Goal: Transaction & Acquisition: Purchase product/service

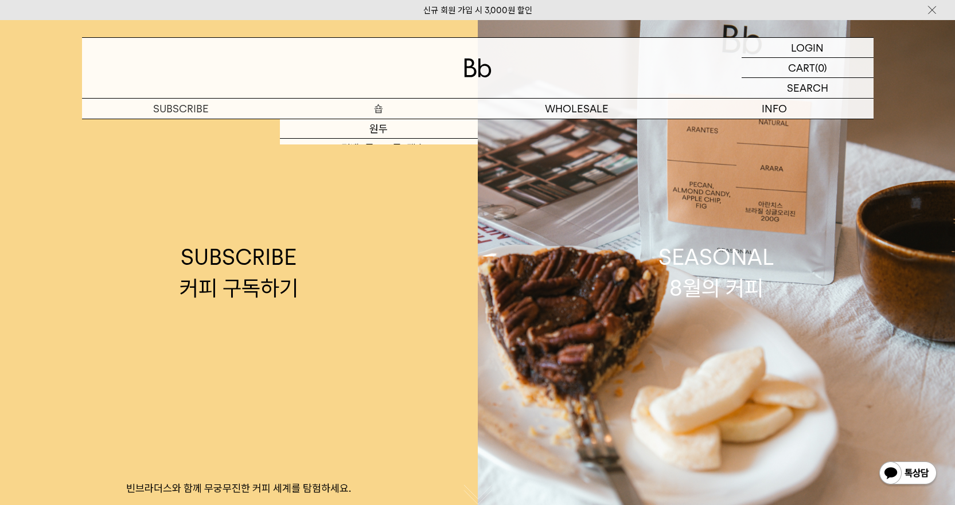
click at [336, 103] on p "숍" at bounding box center [379, 109] width 198 height 20
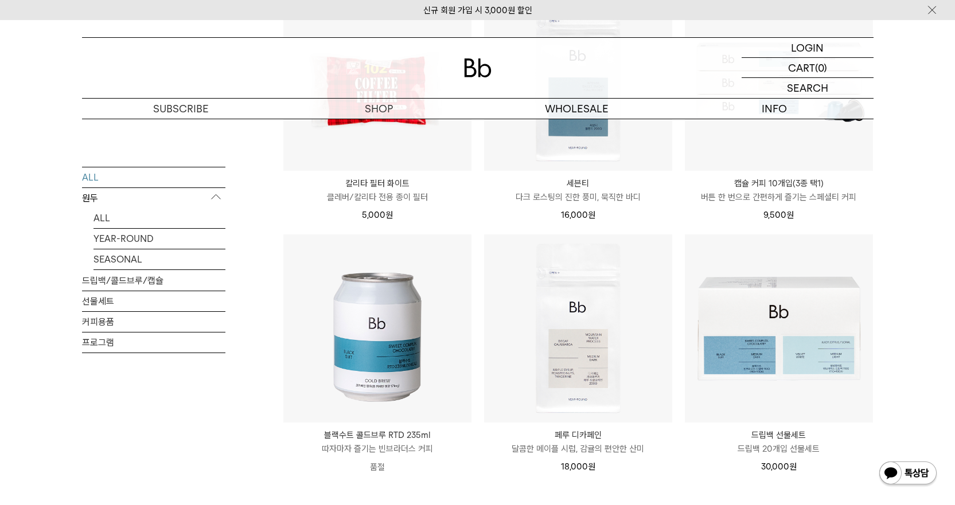
scroll to position [1176, 0]
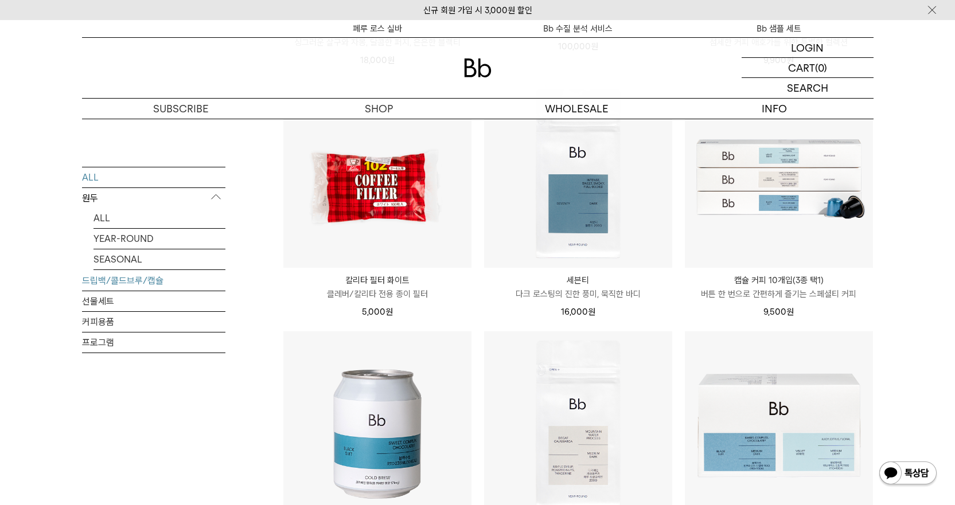
click at [100, 273] on link "드립백/콜드브루/캡슐" at bounding box center [153, 280] width 143 height 20
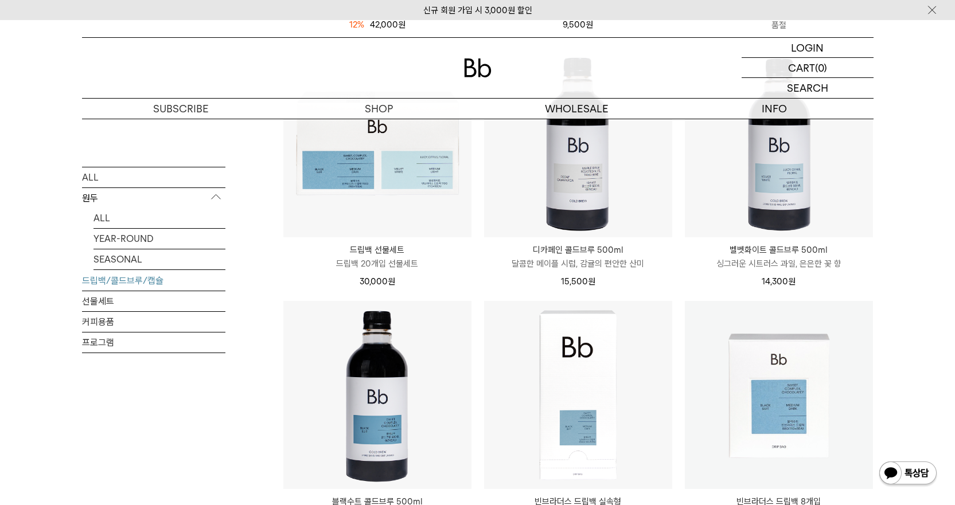
scroll to position [688, 0]
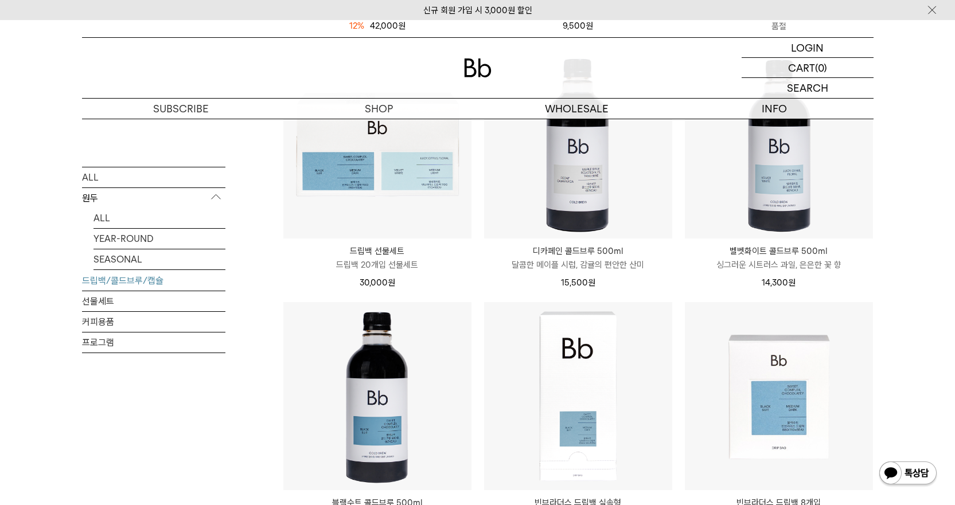
click at [827, 252] on p "벨벳화이트 콜드브루 500ml" at bounding box center [779, 251] width 188 height 14
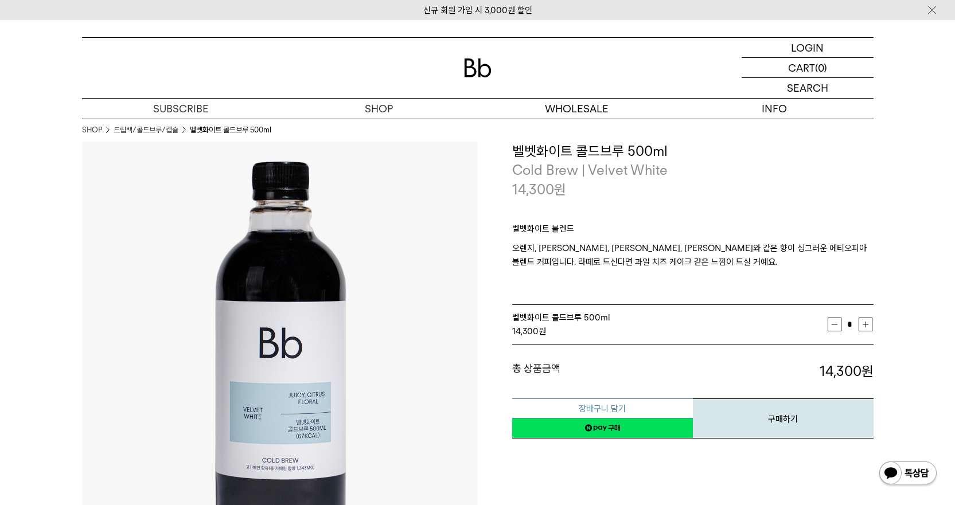
click at [636, 407] on button "장바구니 담기" at bounding box center [602, 409] width 181 height 20
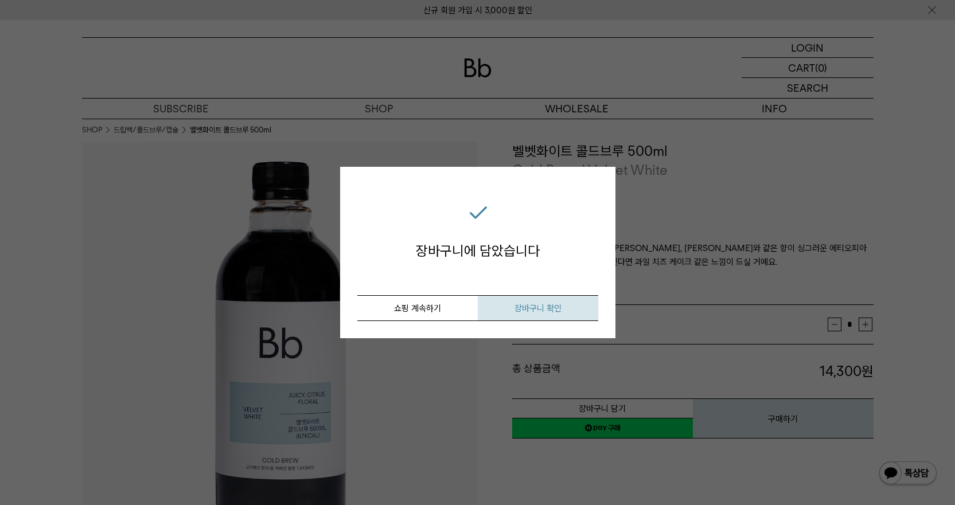
click at [580, 309] on button "장바구니 확인" at bounding box center [538, 308] width 120 height 26
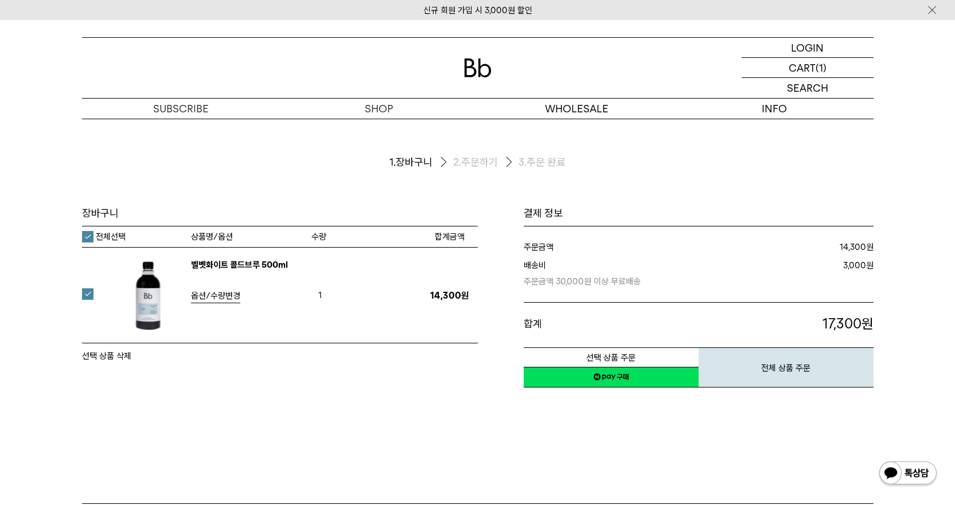
click at [582, 382] on link "네이버페이 구매하기" at bounding box center [611, 377] width 175 height 21
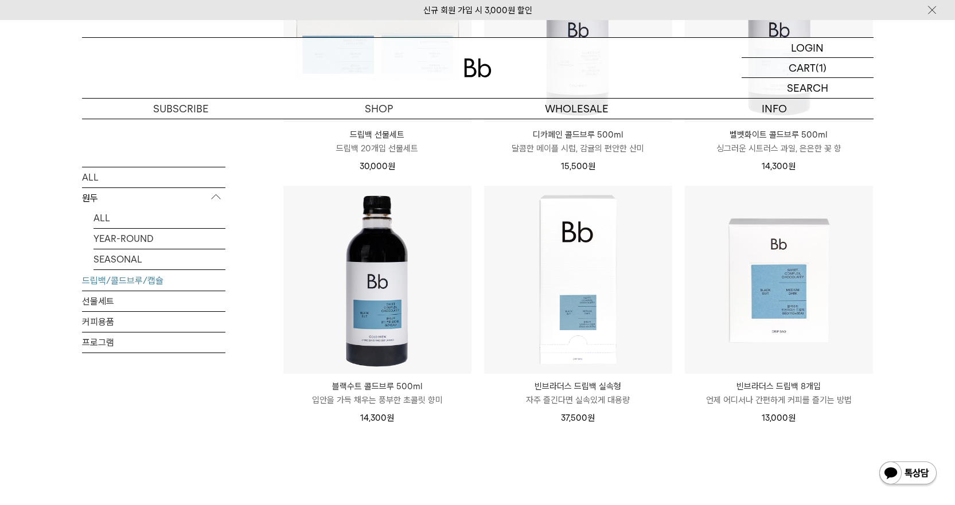
scroll to position [860, 0]
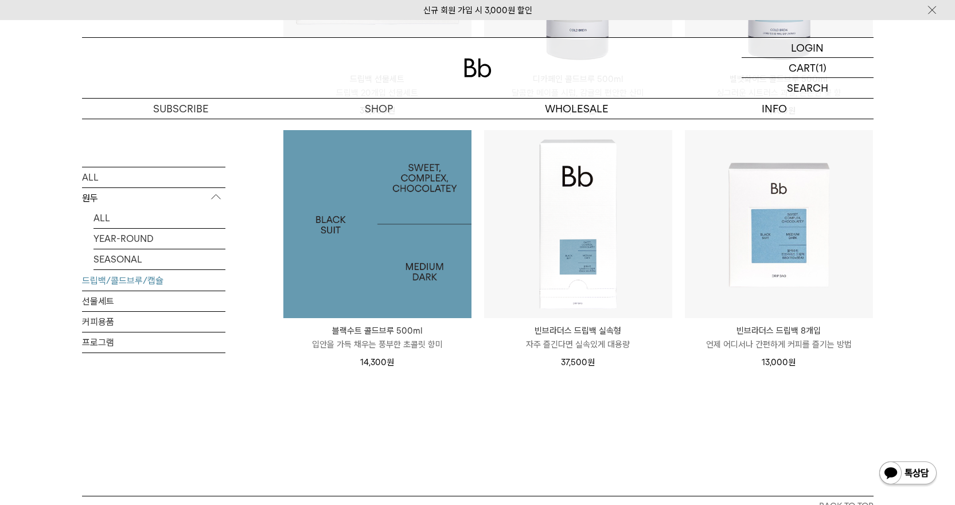
click at [376, 317] on img at bounding box center [377, 224] width 188 height 188
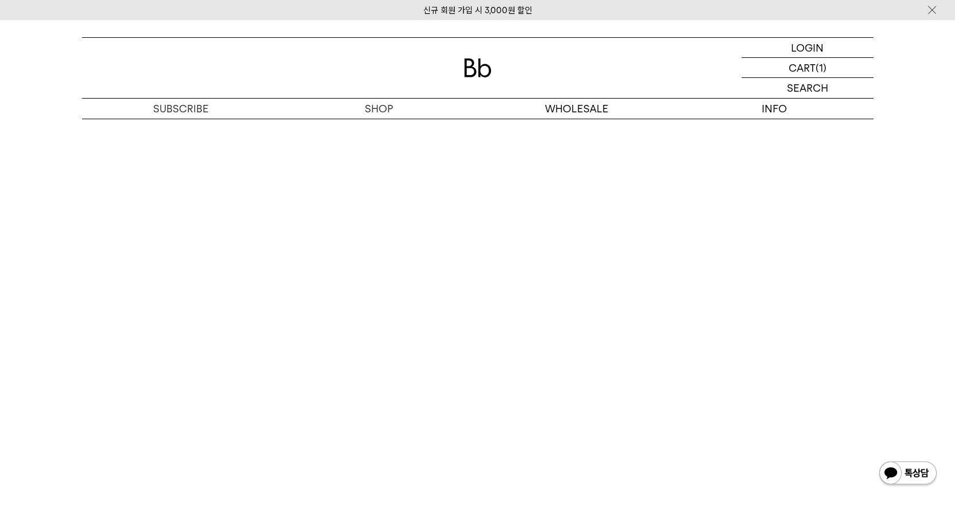
scroll to position [2065, 0]
click at [936, 195] on div "SHOP 숍 ALL 원두 ALL YEAR-ROUND SEASONAL 드립백/콜드브루/캡슐 선물세트 커피용품 프로그램 SHOP 드립백/콜드브루/…" at bounding box center [477, 62] width 955 height 4215
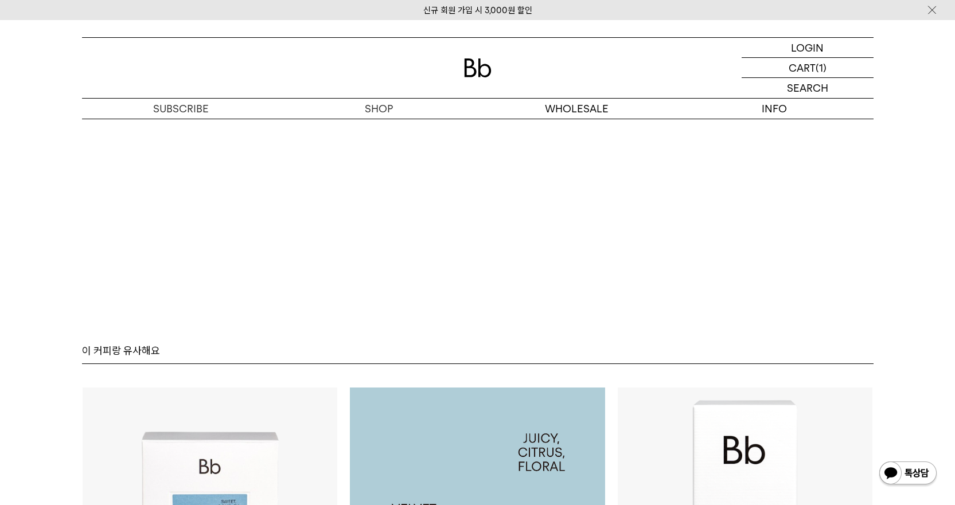
scroll to position [2294, 0]
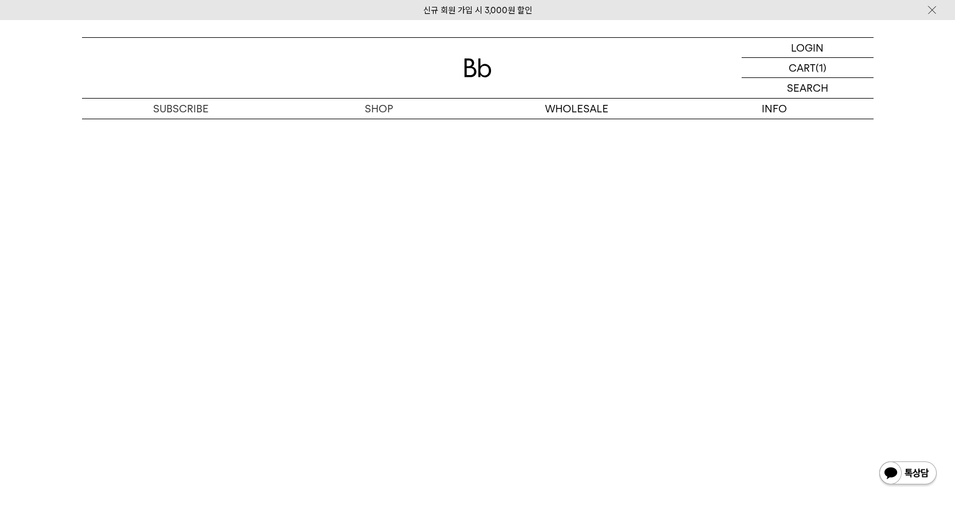
scroll to position [2294, 0]
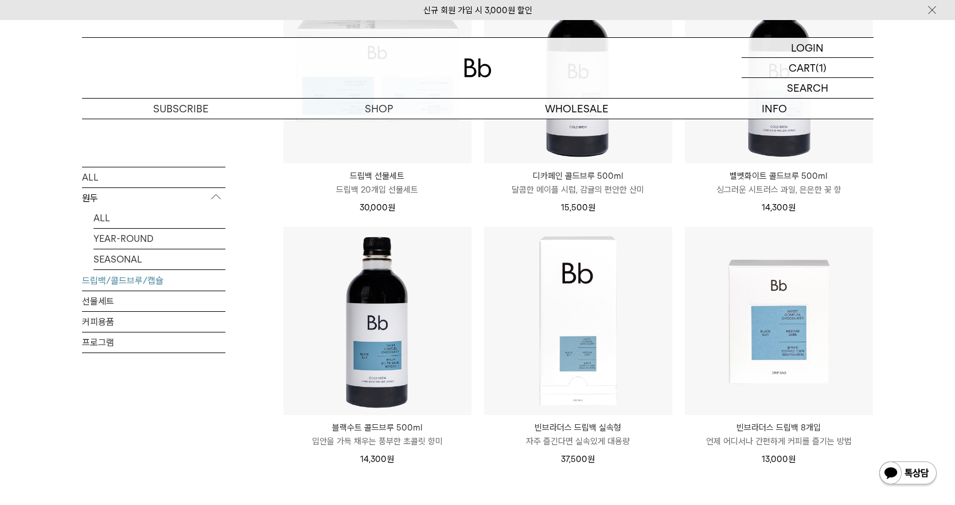
scroll to position [803, 0]
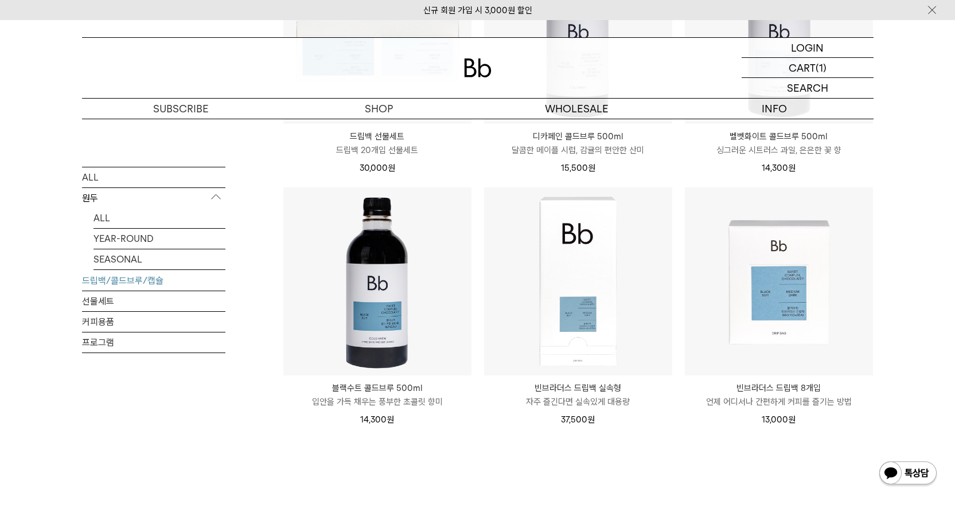
click at [355, 391] on p "블랙수트 콜드브루 500ml" at bounding box center [377, 388] width 188 height 14
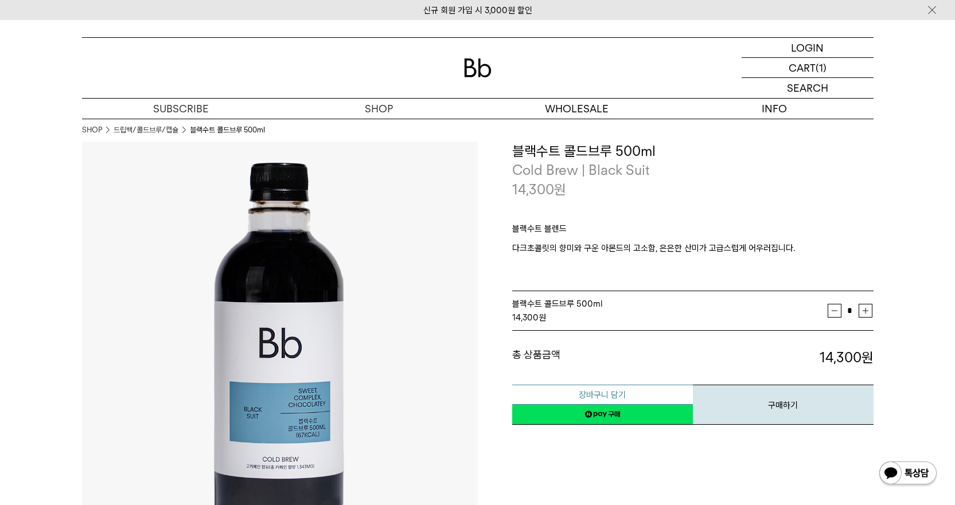
click at [680, 393] on button "장바구니 담기" at bounding box center [602, 395] width 181 height 20
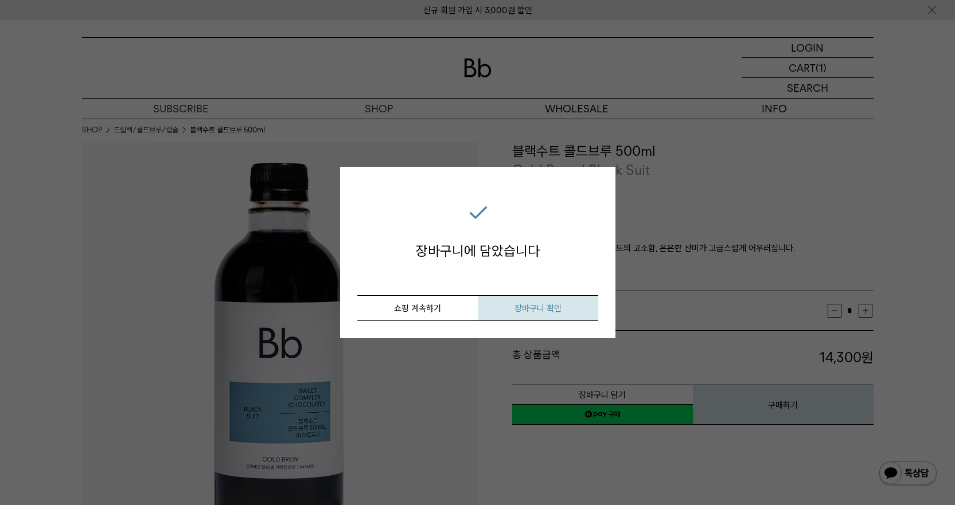
click at [503, 301] on button "장바구니 확인" at bounding box center [538, 308] width 120 height 26
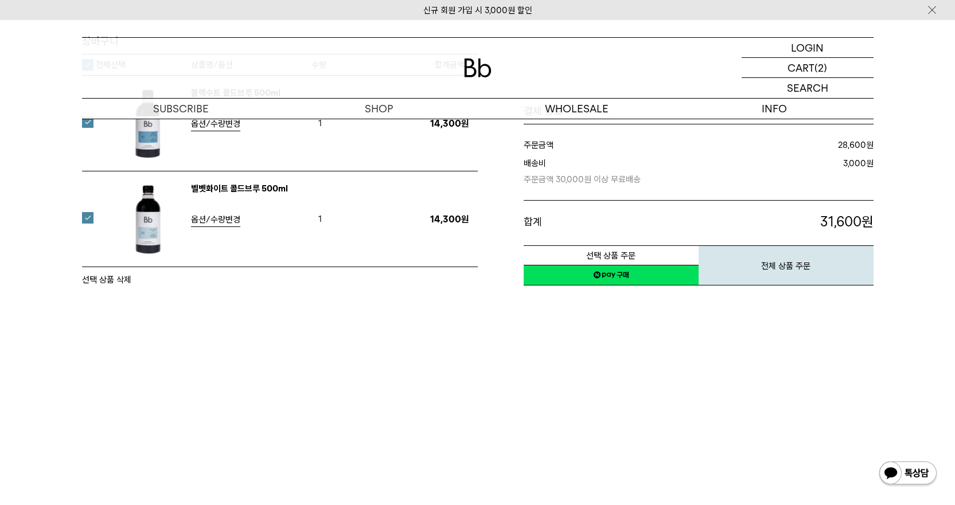
scroll to position [115, 0]
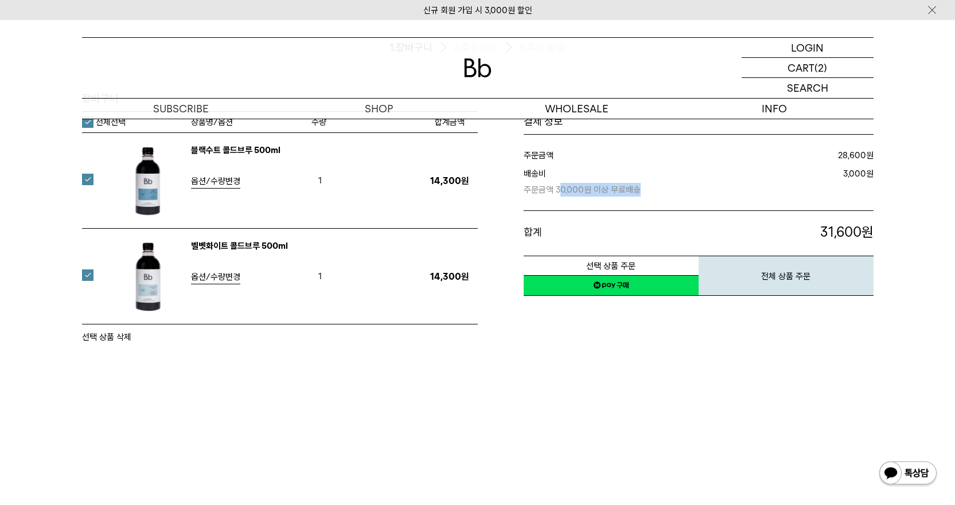
drag, startPoint x: 562, startPoint y: 192, endPoint x: 679, endPoint y: 190, distance: 117.0
click at [678, 190] on p "주문금액 30,000원 이상 무료배송" at bounding box center [633, 189] width 219 height 16
click at [680, 190] on p "주문금액 30,000원 이상 무료배송" at bounding box center [633, 189] width 219 height 16
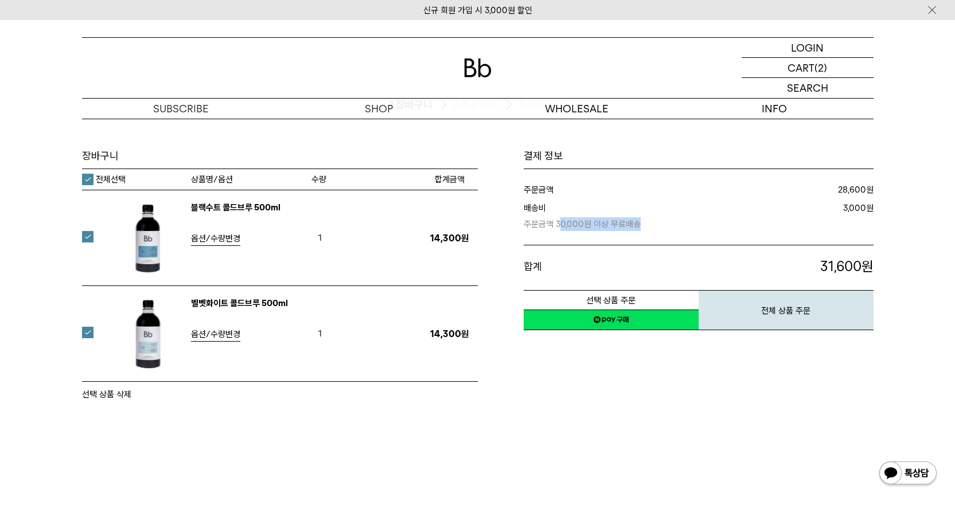
scroll to position [0, 0]
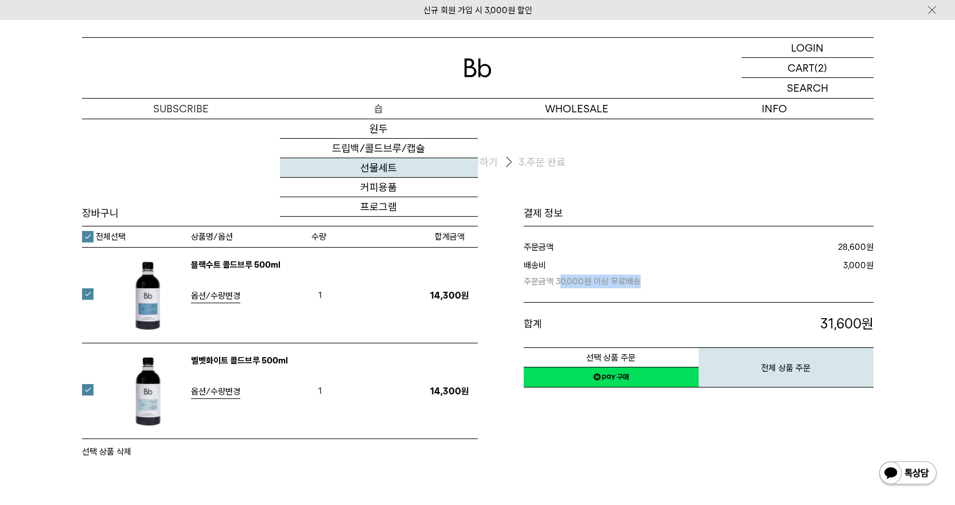
click at [414, 165] on link "선물세트" at bounding box center [379, 168] width 198 height 20
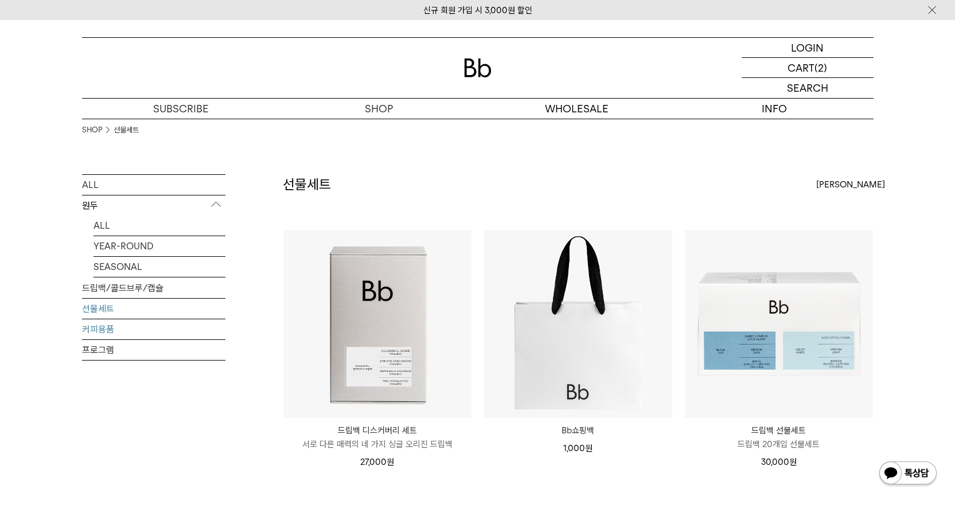
click at [109, 329] on link "커피용품" at bounding box center [153, 329] width 143 height 20
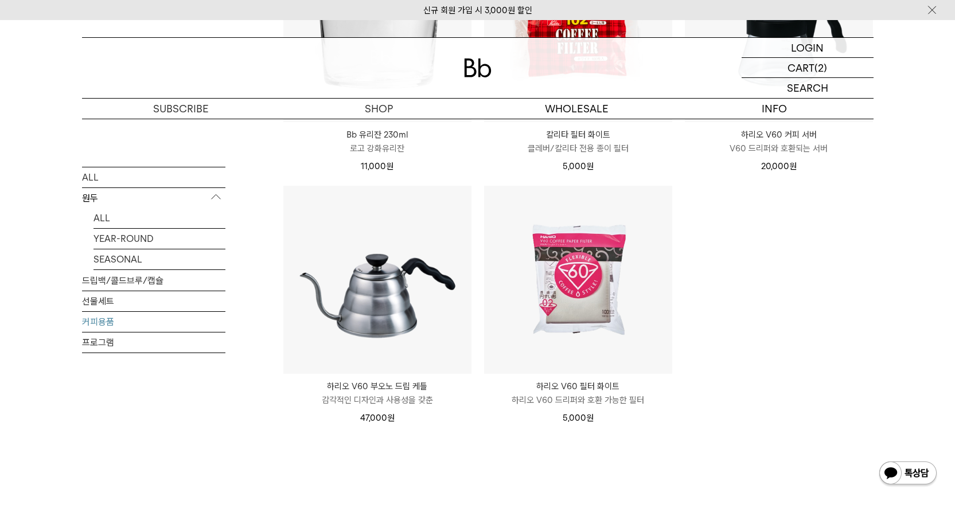
scroll to position [287, 0]
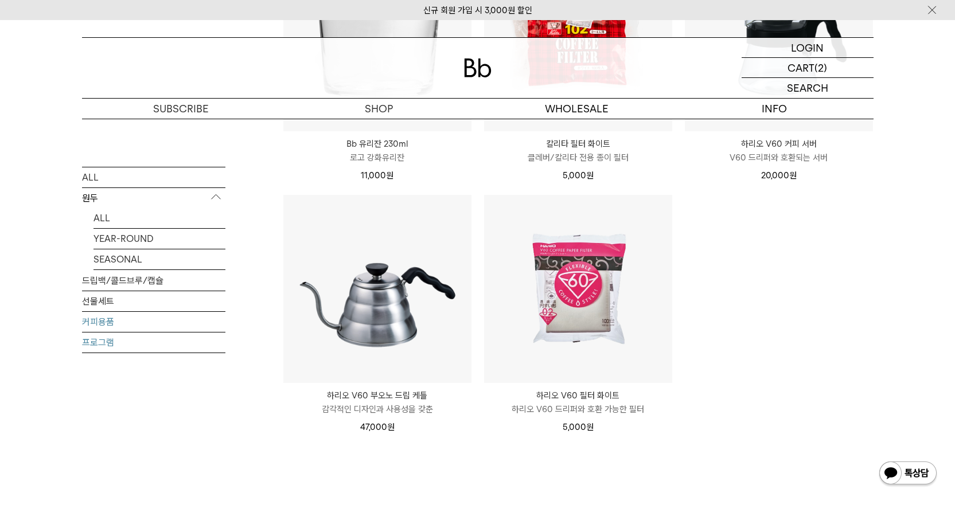
click at [126, 341] on link "프로그램" at bounding box center [153, 342] width 143 height 20
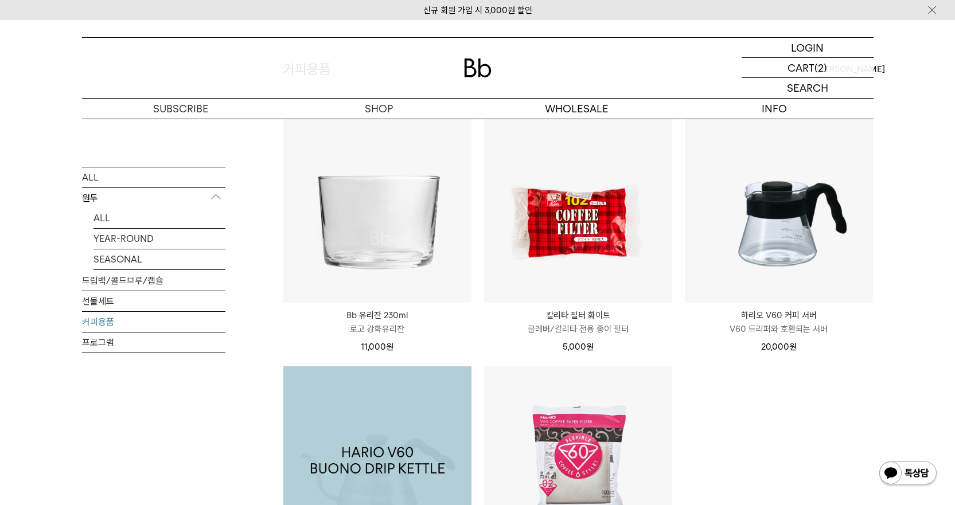
scroll to position [115, 0]
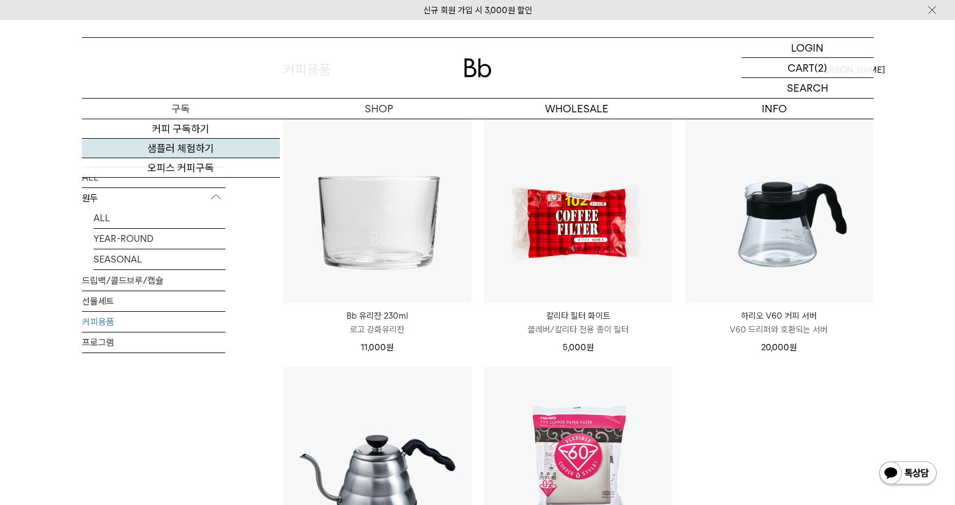
click at [184, 144] on link "샘플러 체험하기" at bounding box center [181, 149] width 198 height 20
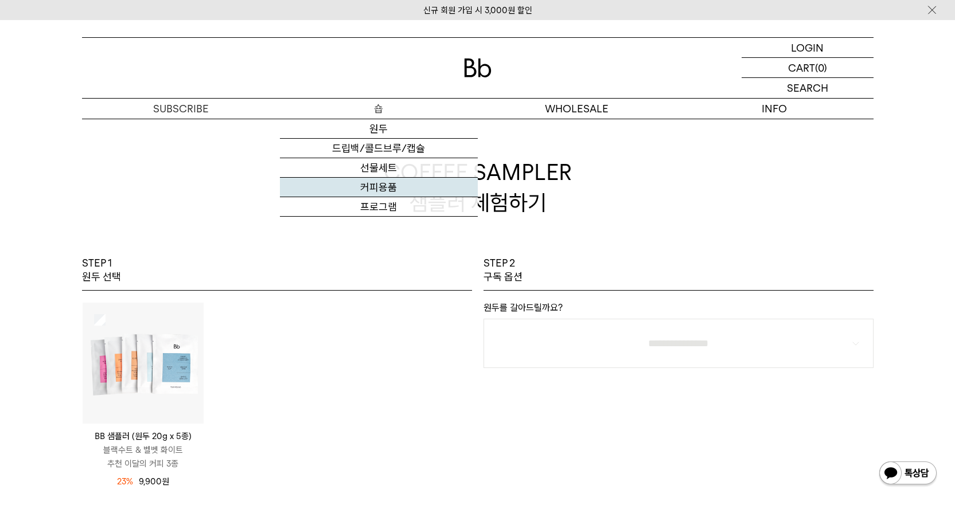
click at [391, 180] on link "커피용품" at bounding box center [379, 188] width 198 height 20
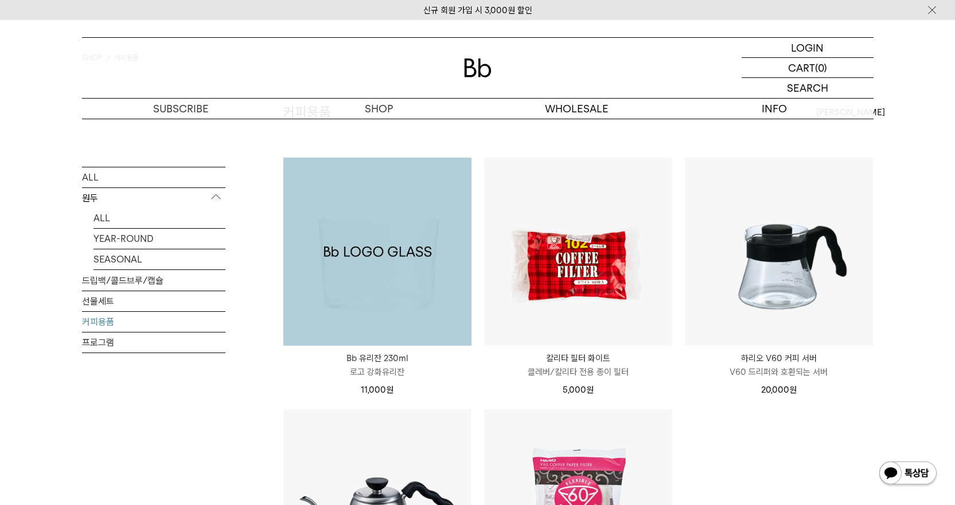
scroll to position [172, 0]
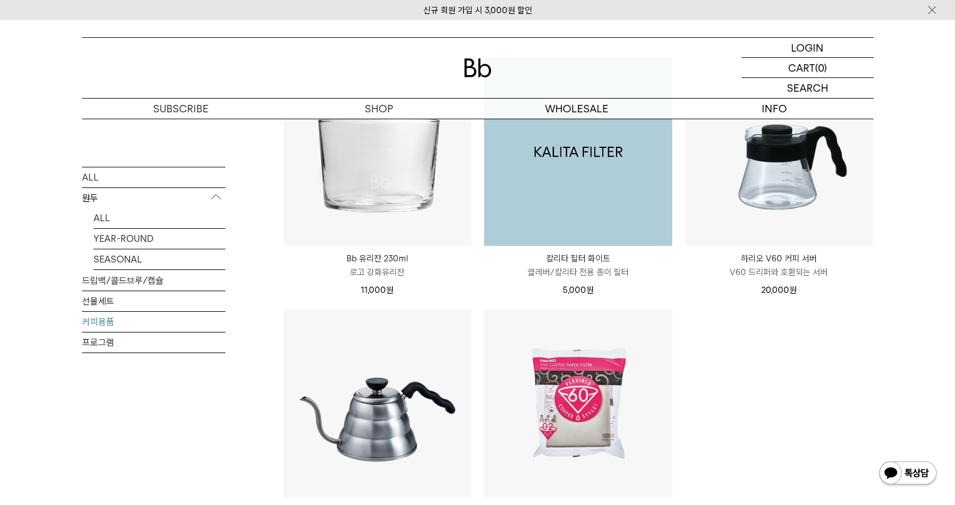
click at [666, 204] on img at bounding box center [578, 152] width 188 height 188
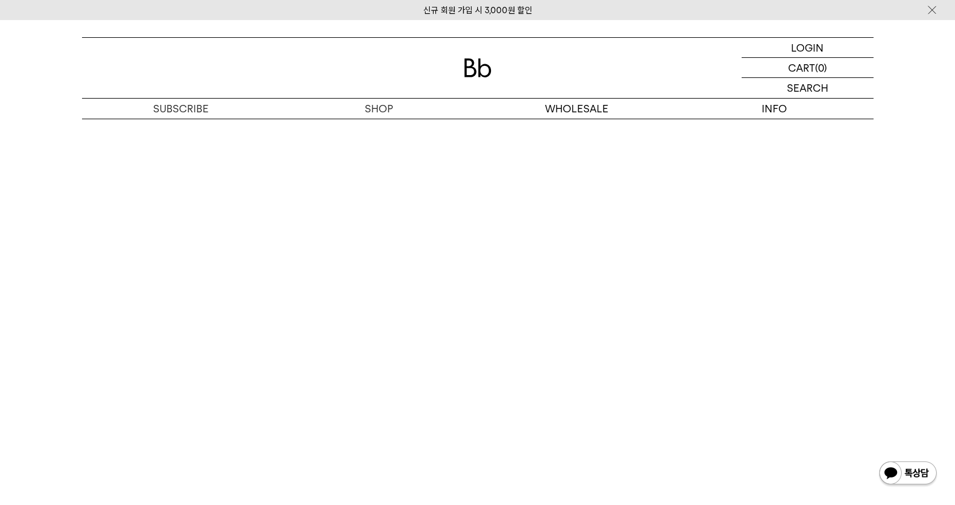
scroll to position [1663, 0]
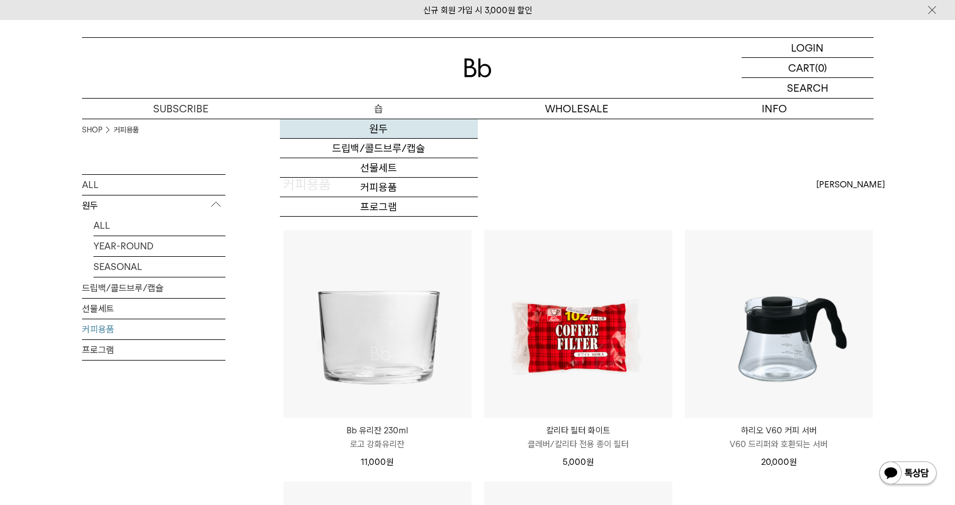
click at [399, 133] on link "원두" at bounding box center [379, 129] width 198 height 20
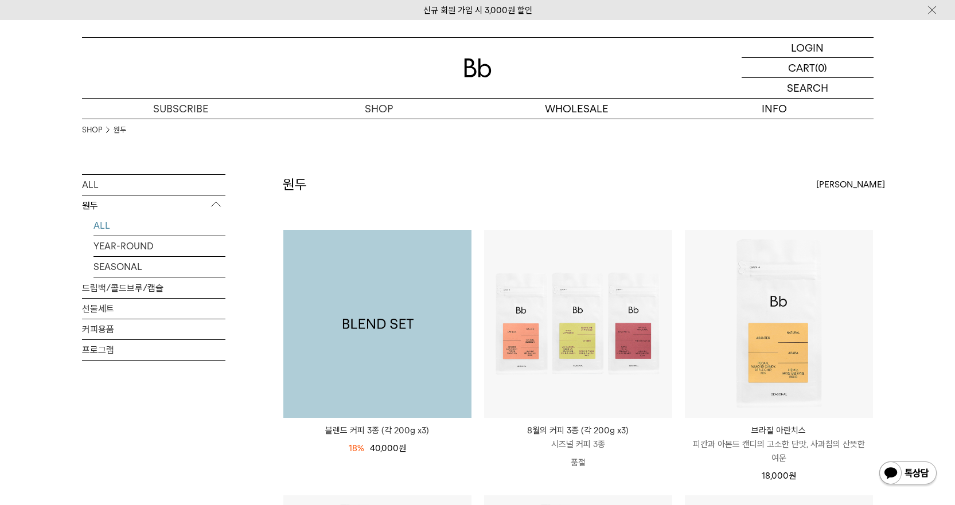
click at [419, 353] on img at bounding box center [377, 324] width 188 height 188
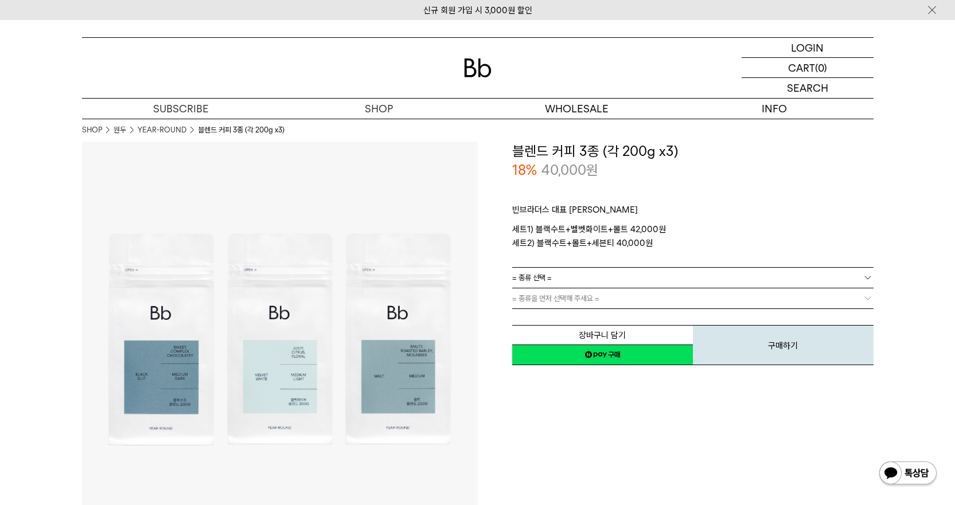
drag, startPoint x: 533, startPoint y: 169, endPoint x: 514, endPoint y: 153, distance: 24.5
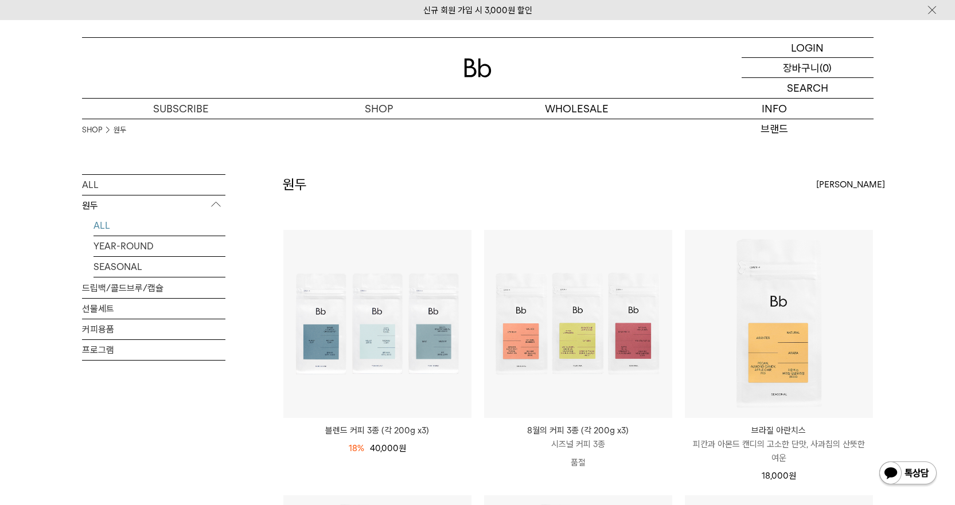
click at [815, 69] on p "장바구니" at bounding box center [801, 68] width 37 height 20
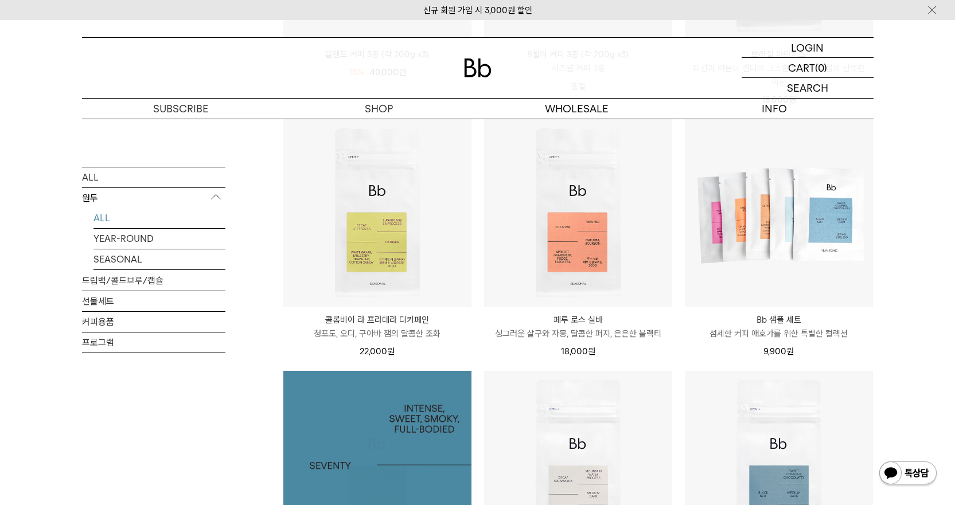
scroll to position [161, 0]
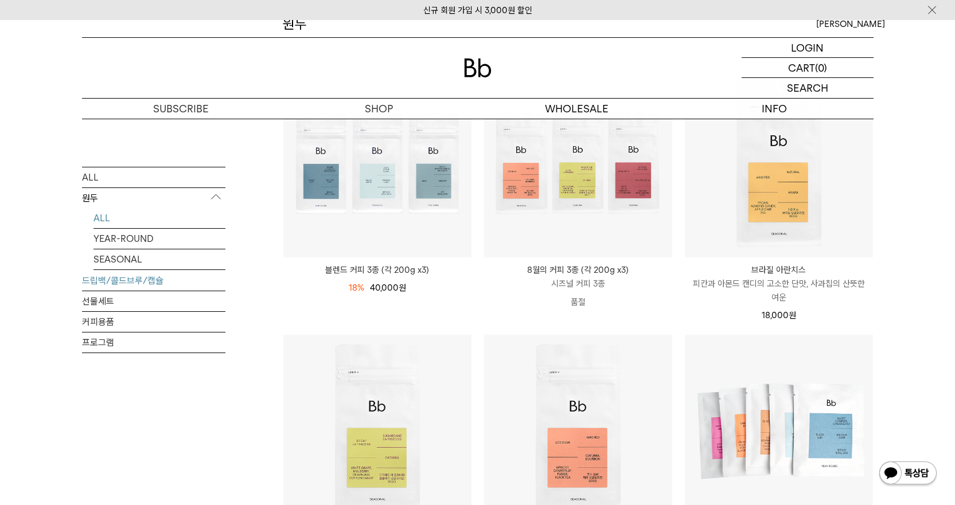
click at [114, 287] on link "드립백/콜드브루/캡슐" at bounding box center [153, 280] width 143 height 20
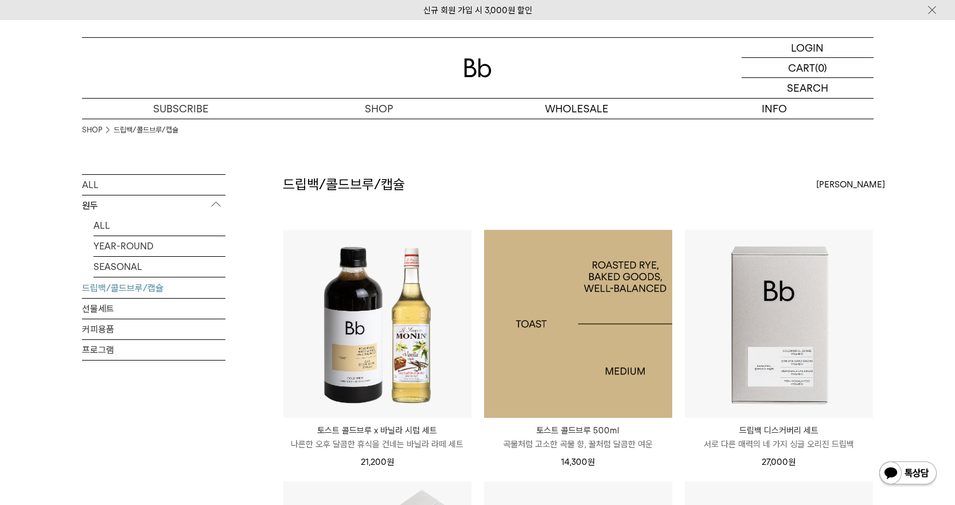
click at [561, 341] on img at bounding box center [578, 324] width 188 height 188
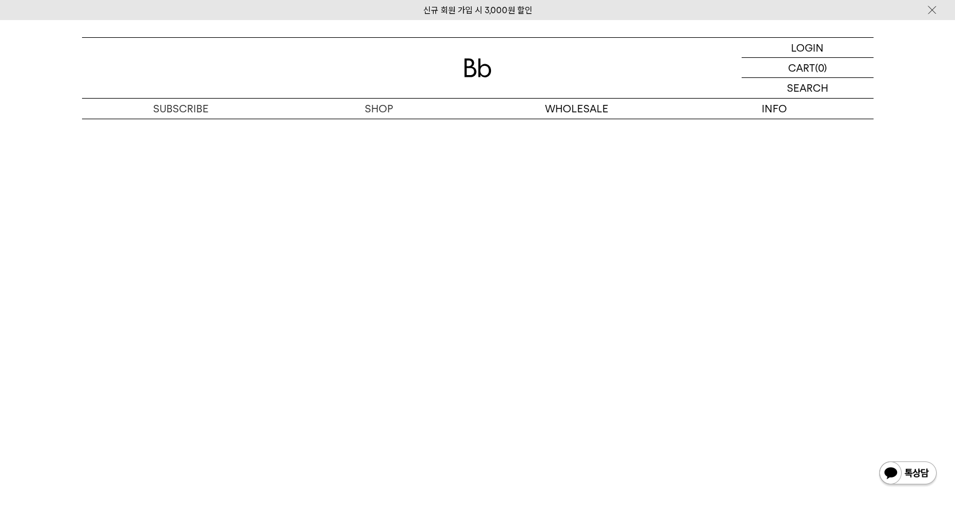
scroll to position [1835, 0]
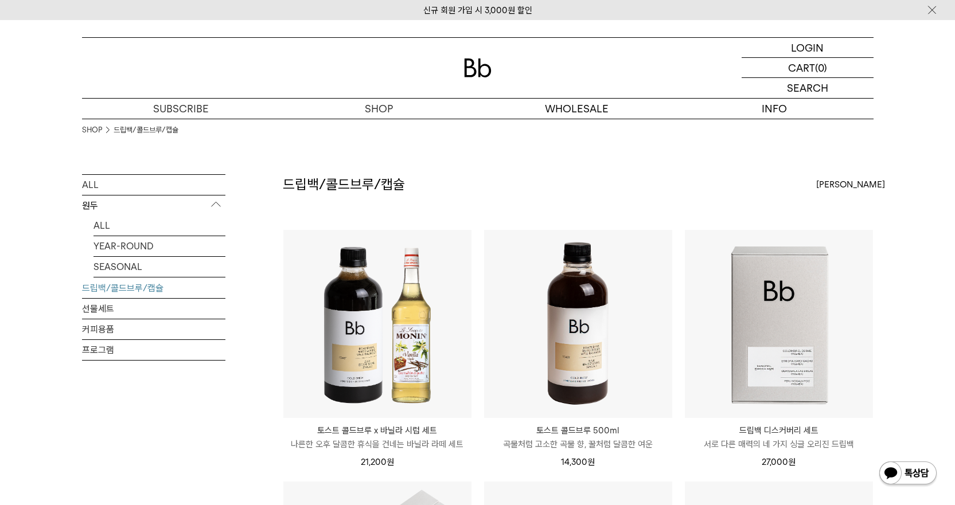
click at [605, 423] on div "토스트 콜드브루 500ml Toast Cold Brew 곡물처럼 고소한 곡물 향, 꿀처럼 달콤한 여운 14,300 원" at bounding box center [578, 443] width 188 height 51
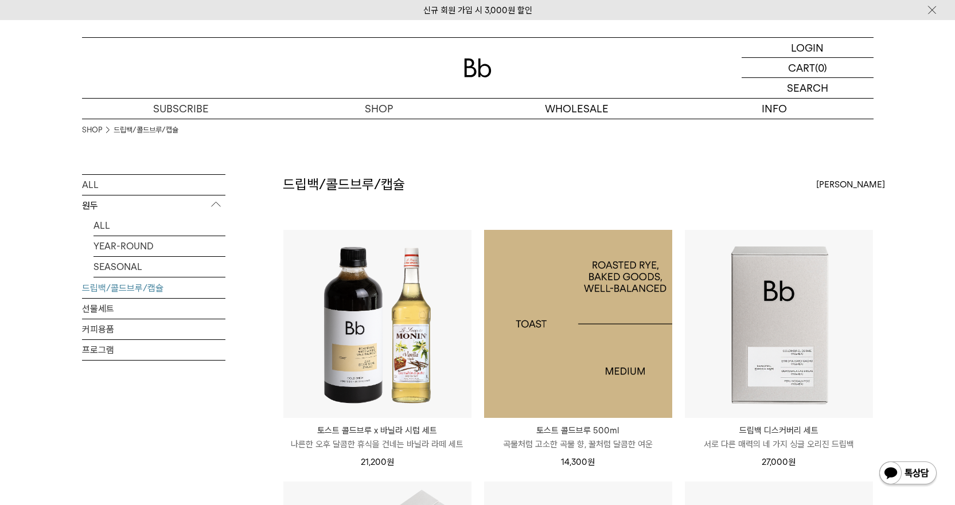
click at [626, 387] on img at bounding box center [578, 324] width 188 height 188
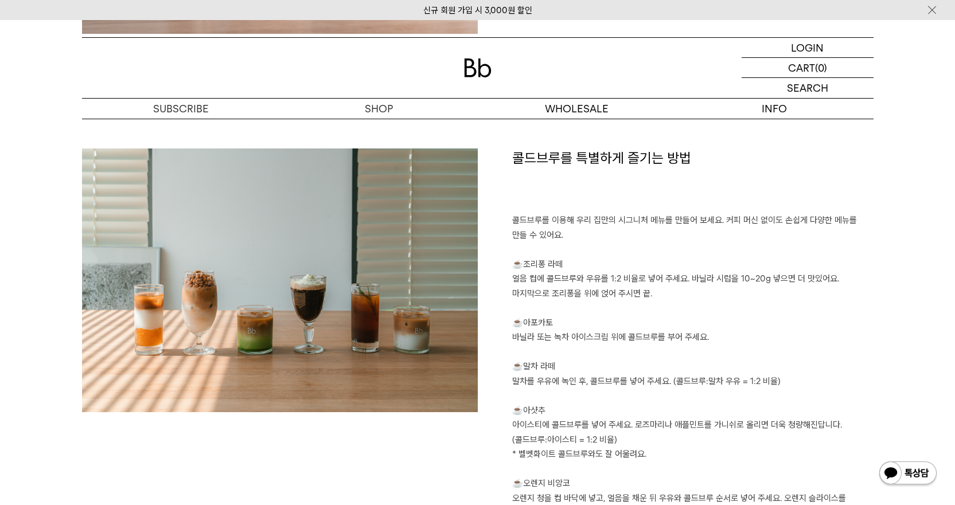
scroll to position [975, 0]
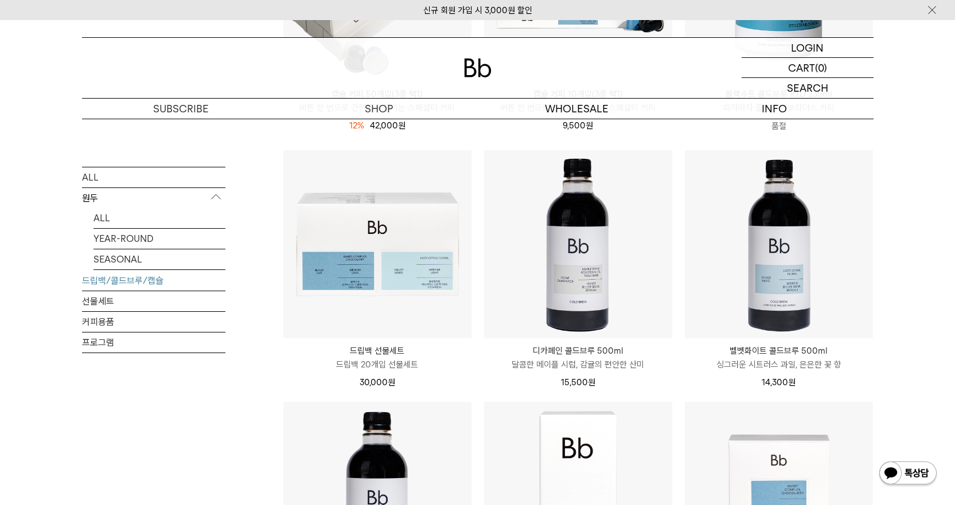
scroll to position [631, 0]
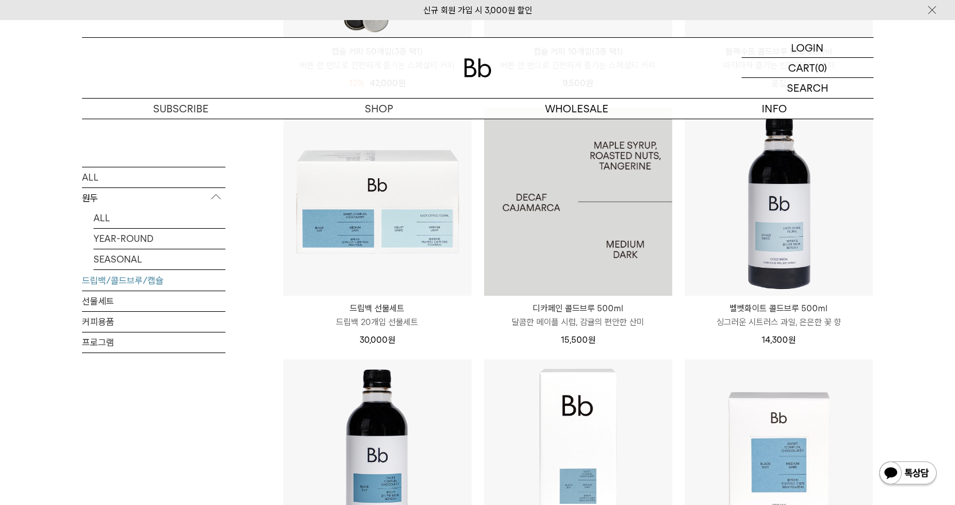
click at [565, 237] on img at bounding box center [578, 202] width 188 height 188
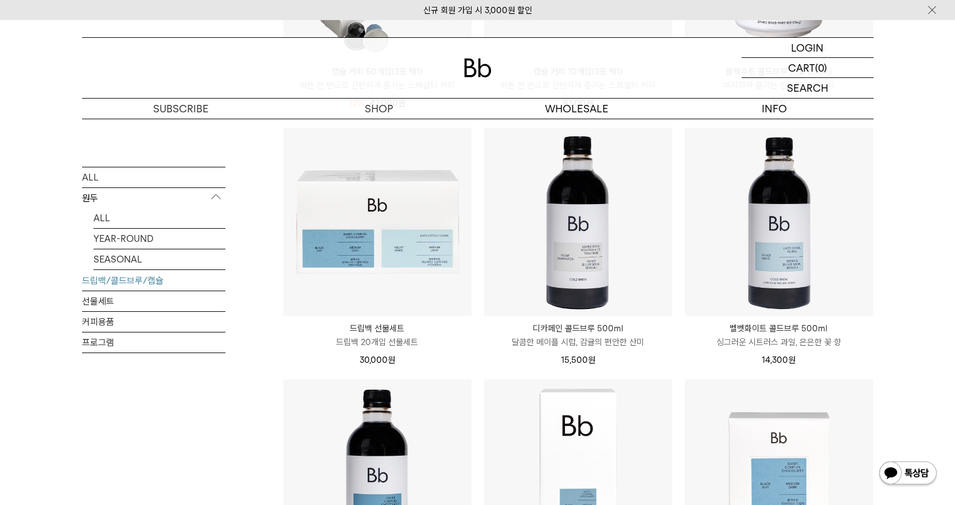
scroll to position [631, 0]
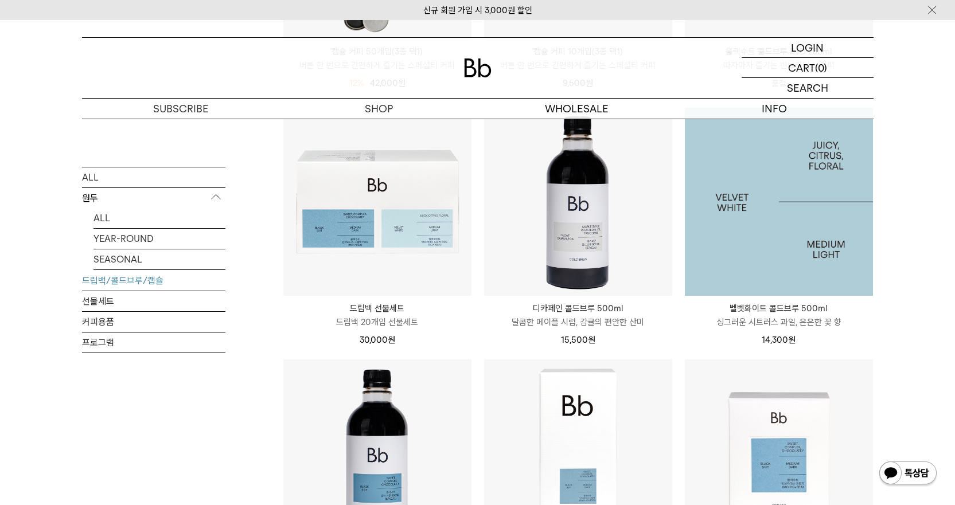
click at [813, 290] on img at bounding box center [779, 202] width 188 height 188
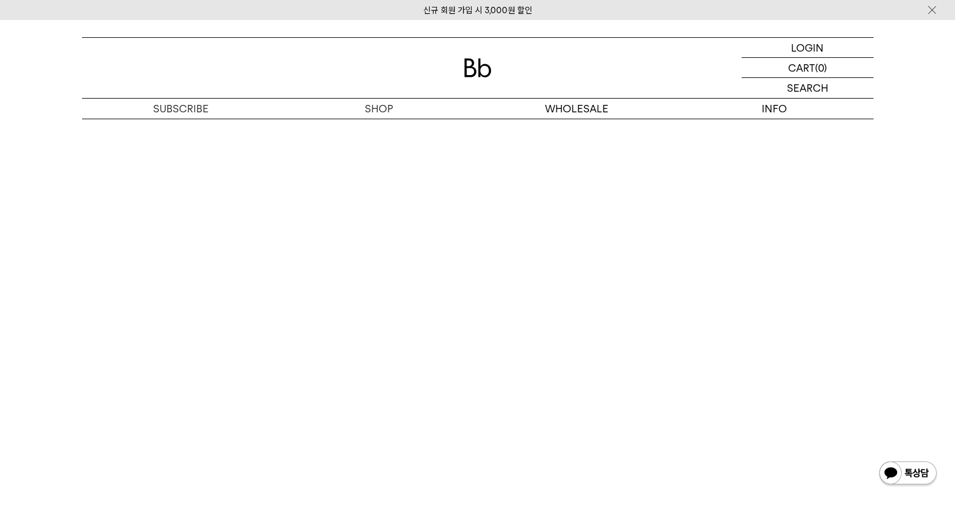
scroll to position [2065, 0]
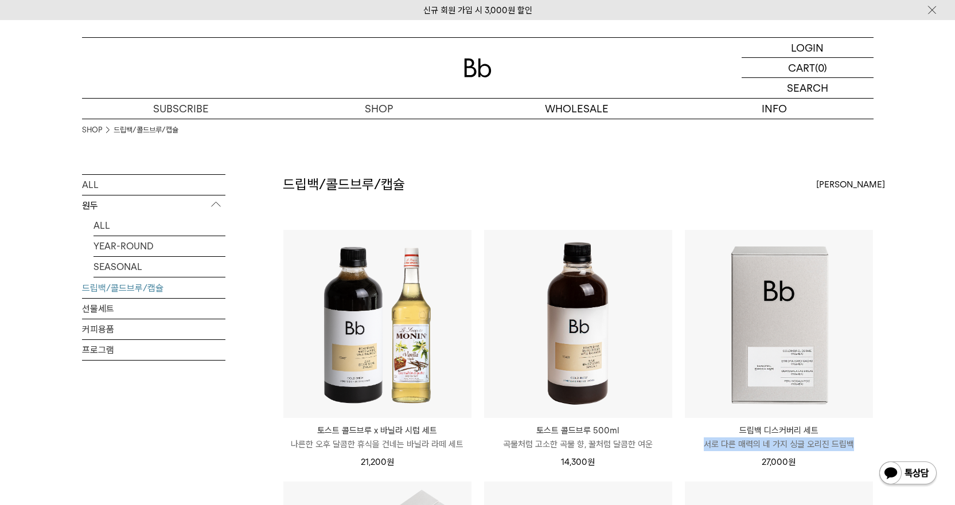
drag, startPoint x: 931, startPoint y: 438, endPoint x: 918, endPoint y: 444, distance: 13.9
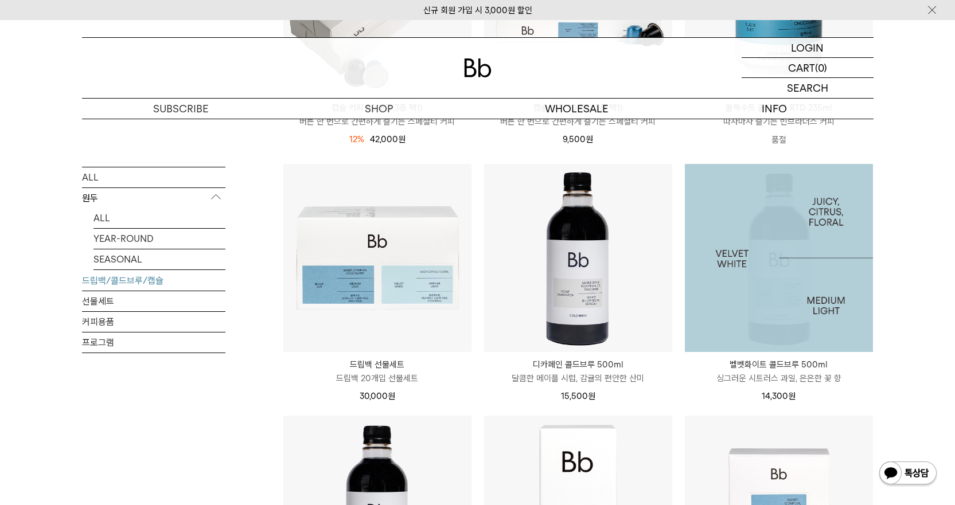
scroll to position [574, 0]
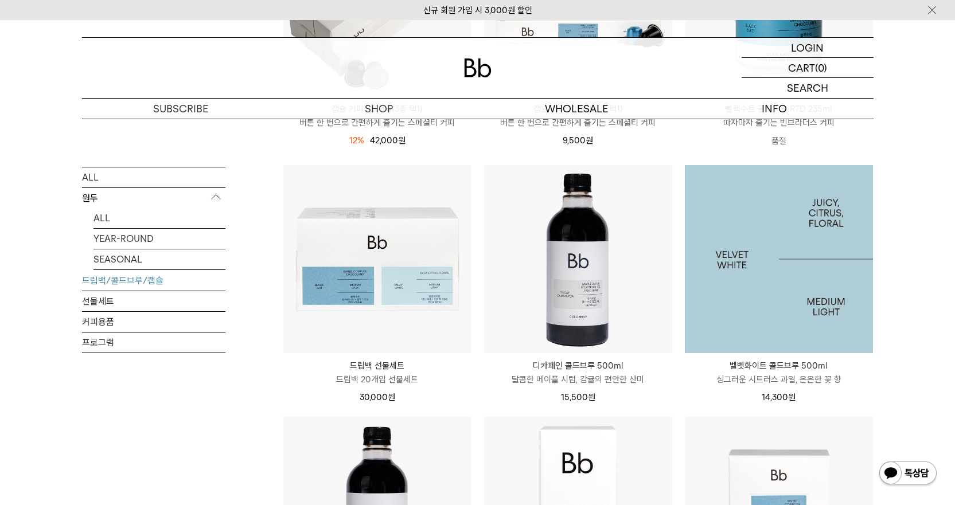
click at [786, 278] on img at bounding box center [779, 259] width 188 height 188
